Goal: Task Accomplishment & Management: Use online tool/utility

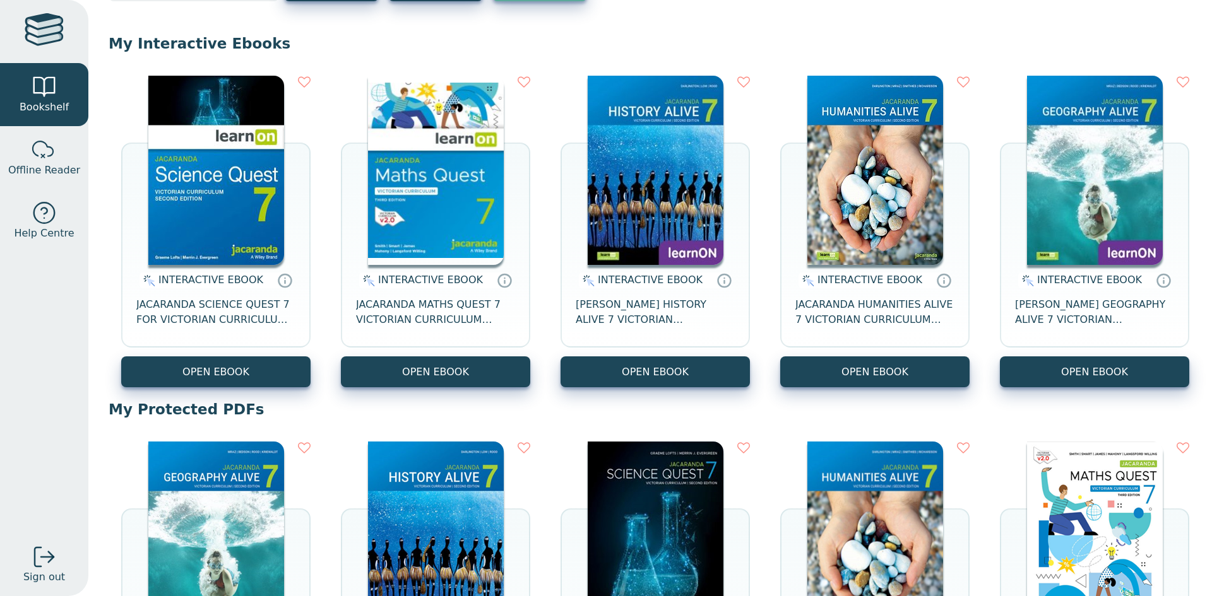
scroll to position [189, 0]
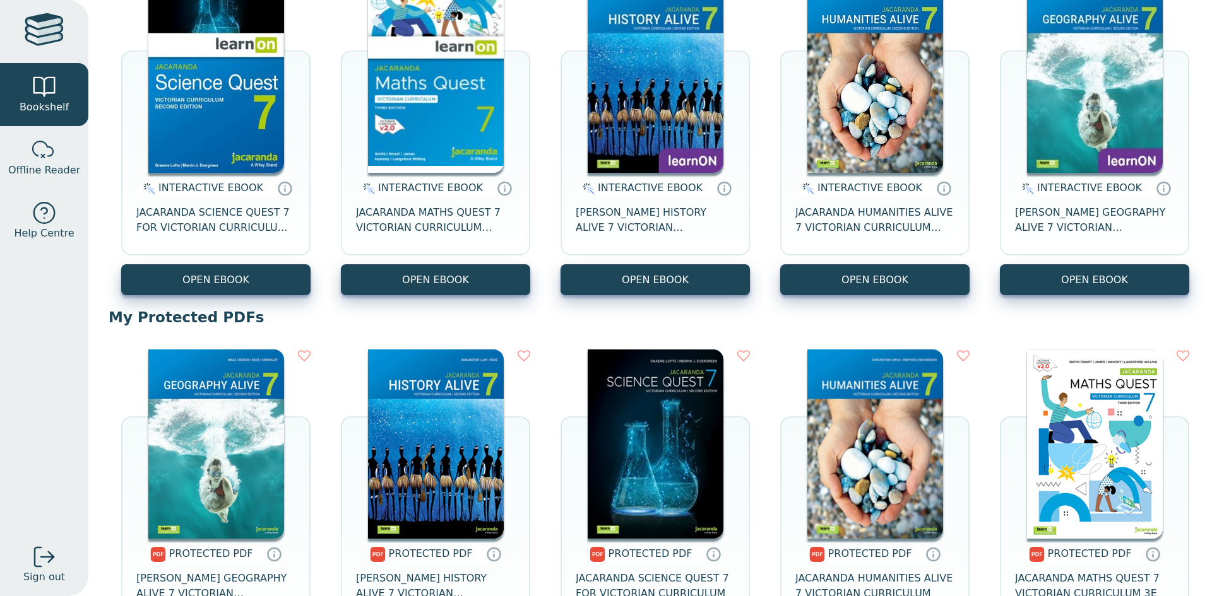
click at [205, 426] on img at bounding box center [216, 444] width 136 height 189
click at [1100, 107] on img at bounding box center [1095, 78] width 136 height 189
click at [248, 472] on img at bounding box center [216, 444] width 136 height 189
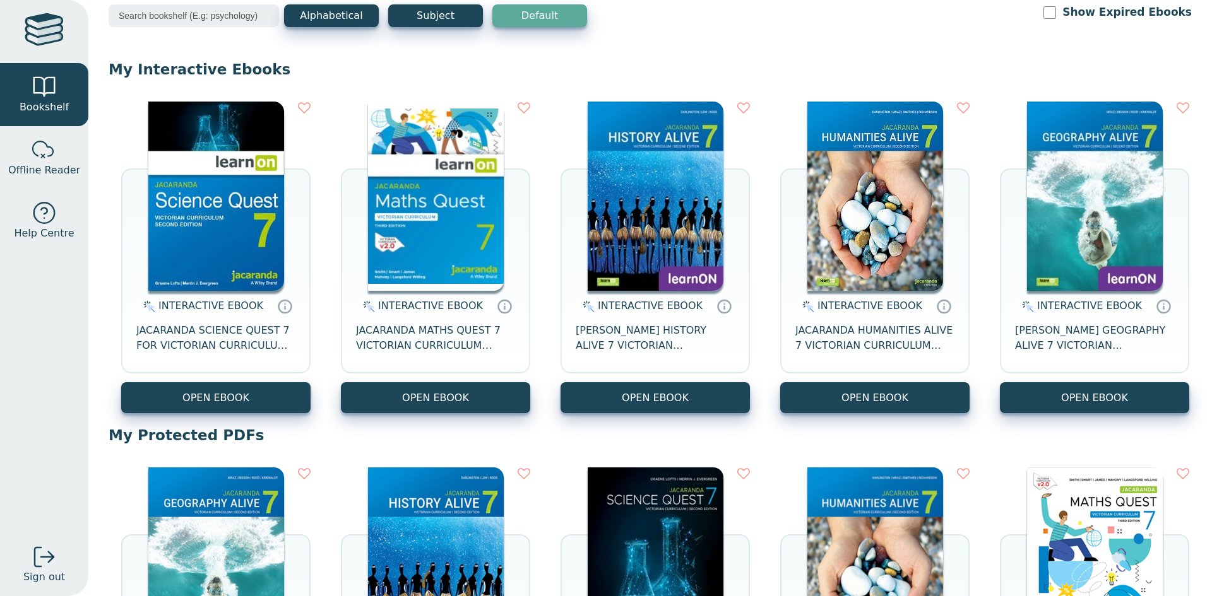
scroll to position [63, 0]
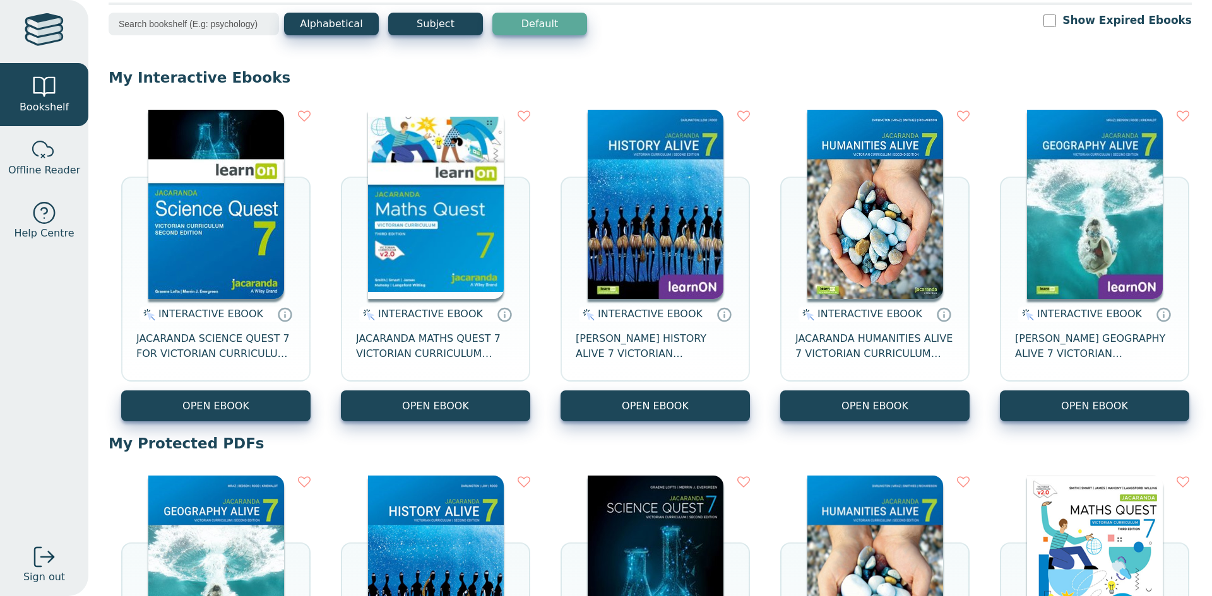
click at [247, 189] on img at bounding box center [216, 204] width 136 height 189
